Goal: Task Accomplishment & Management: Use online tool/utility

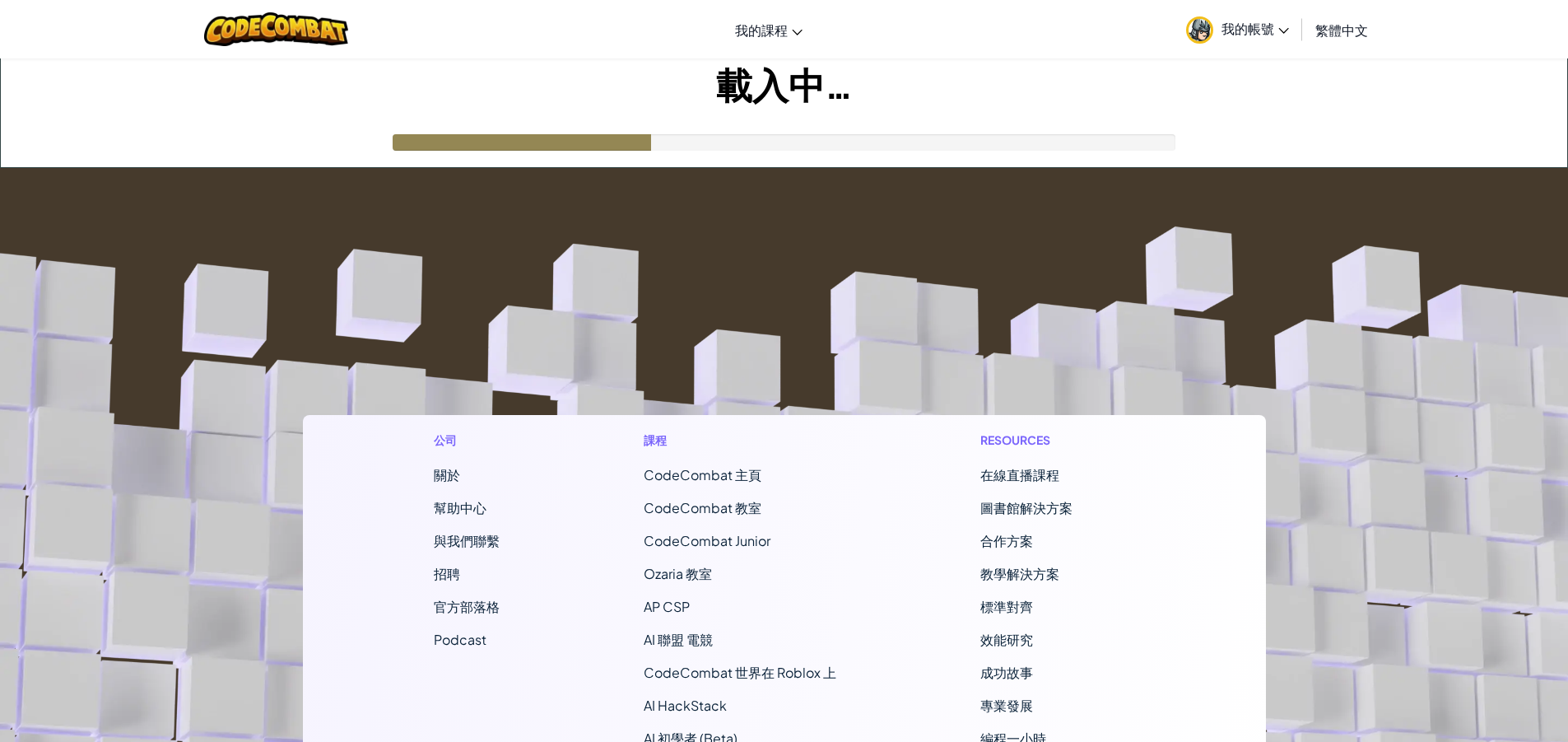
drag, startPoint x: 615, startPoint y: 165, endPoint x: 717, endPoint y: 161, distance: 102.1
click at [717, 161] on div "切換導覽 我的課程 CodeCombat 教室 Ozaria 教室 AI 聯盟 電競 CodeCombat 世界在 Roblox 上 我的帳號 1e 19 K…" at bounding box center [784, 530] width 1568 height 1060
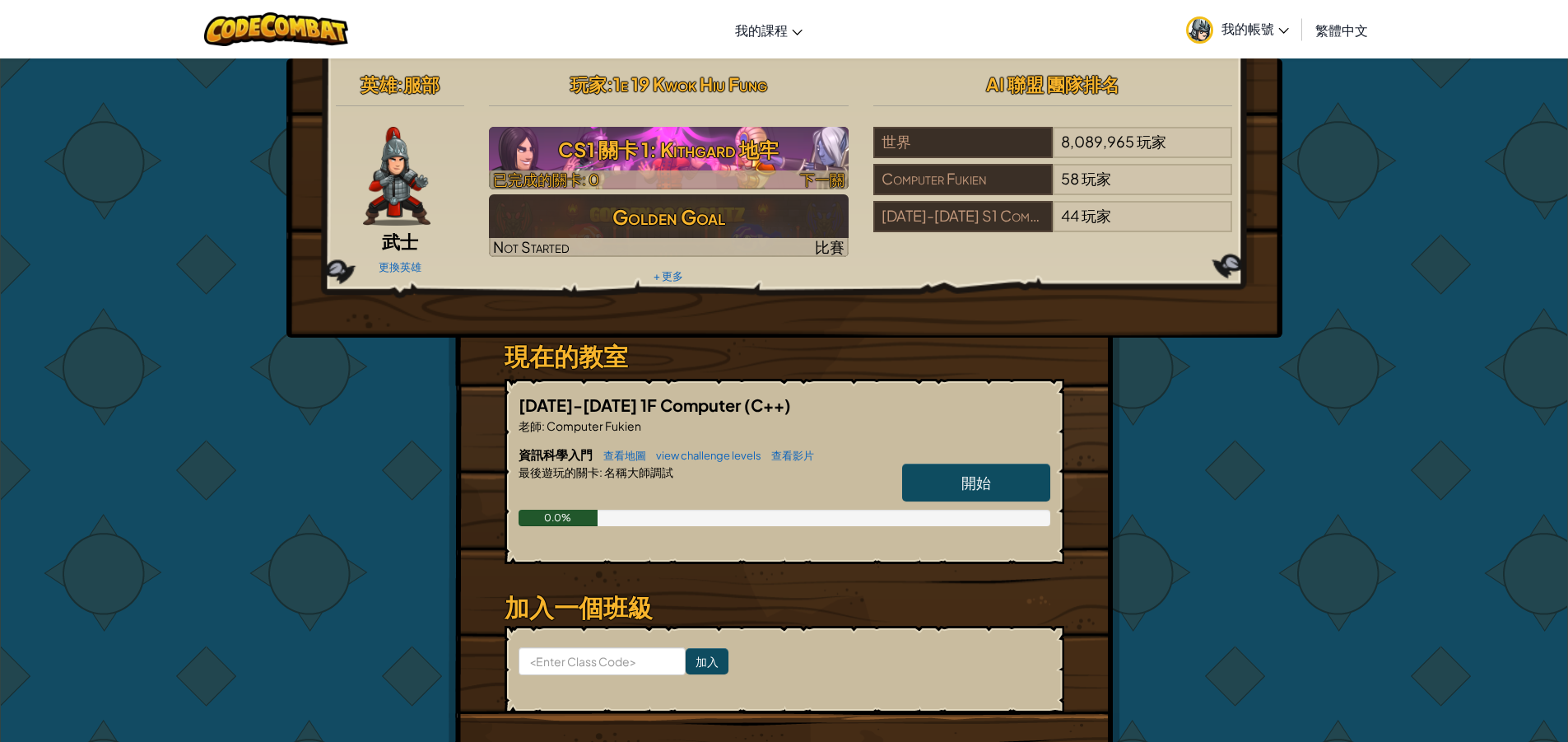
click at [697, 158] on h3 "CS1 關卡 1: Kithgard 地牢" at bounding box center [668, 149] width 360 height 37
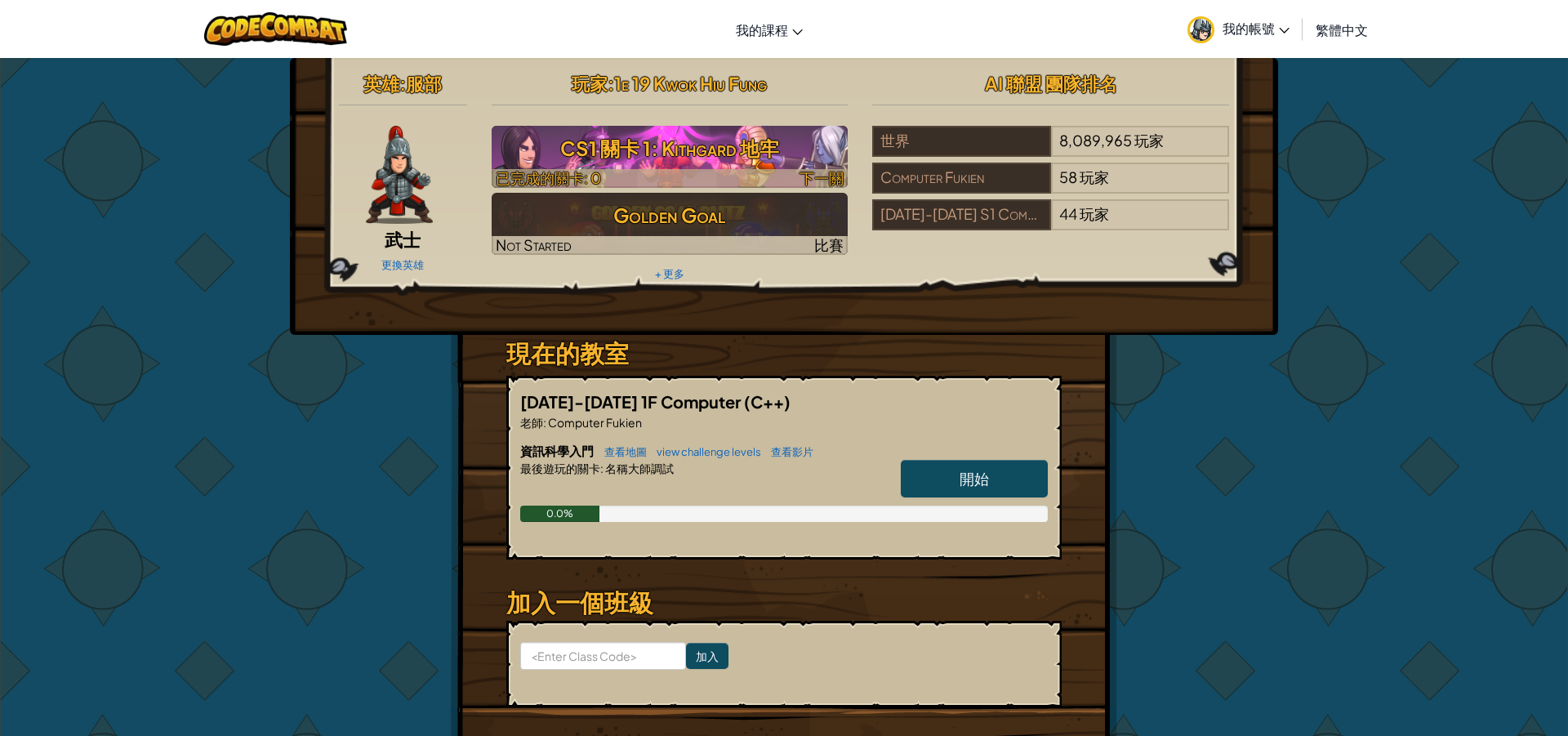
select select "zh-HANT"
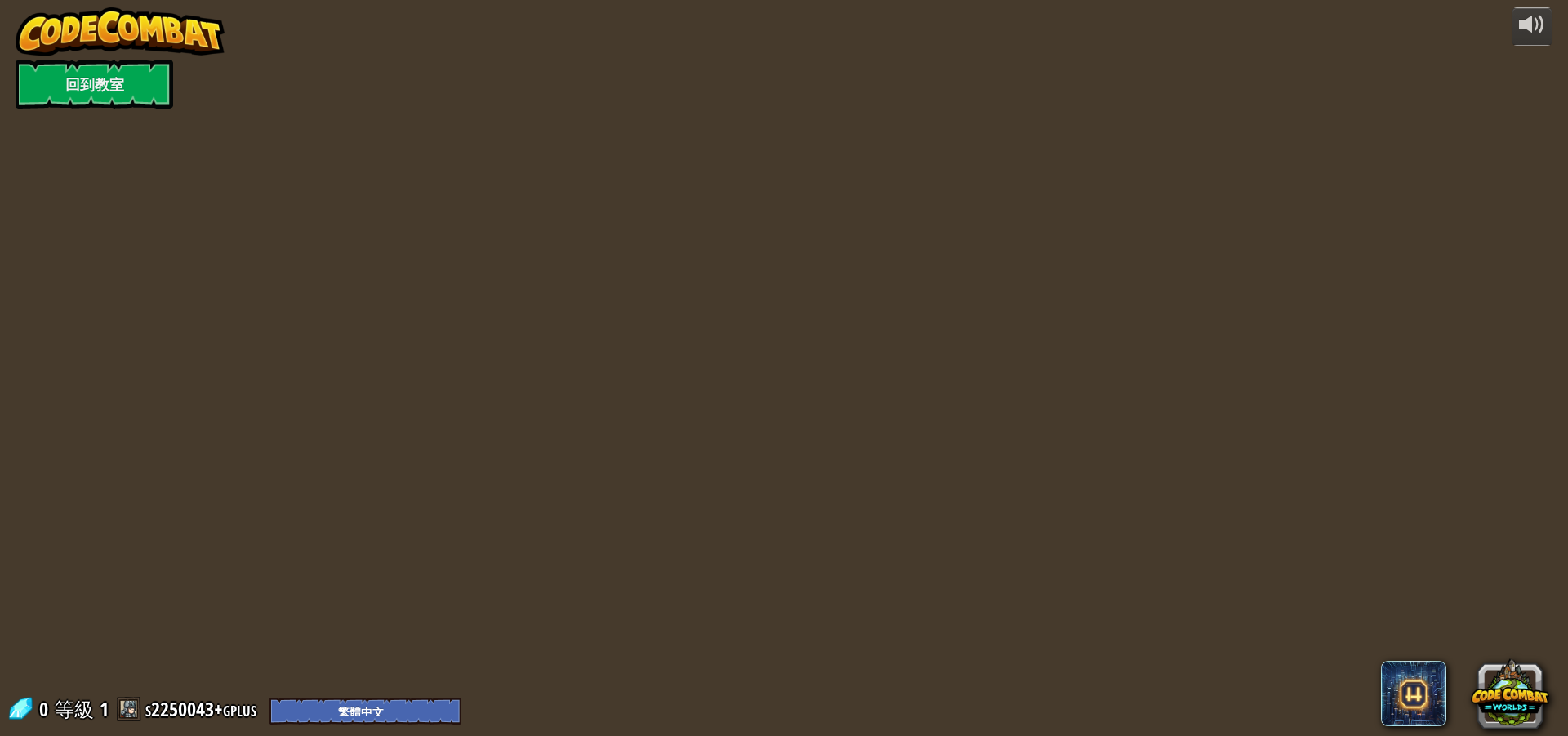
select select "zh-HANT"
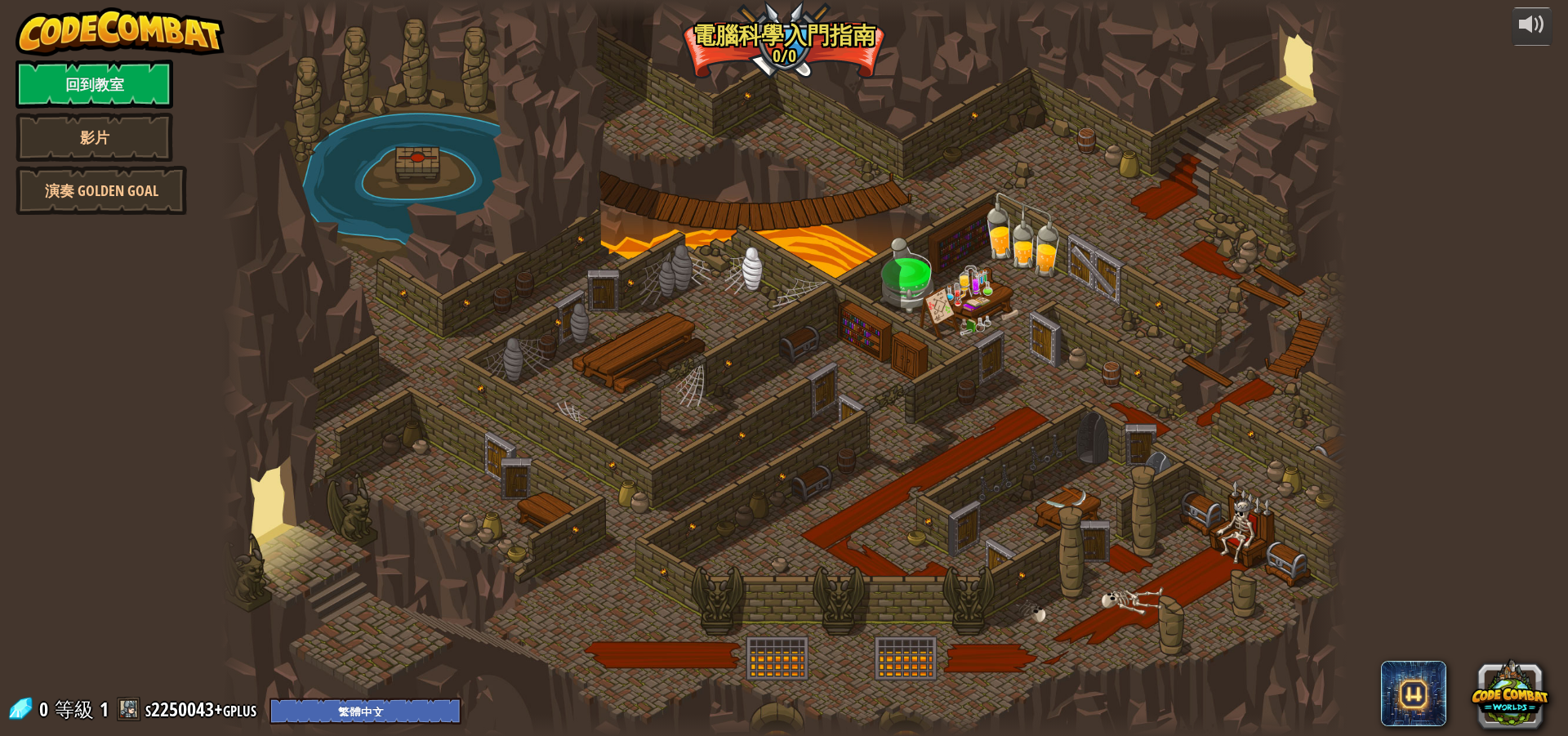
select select "zh-HANT"
